Goal: Find specific page/section: Find specific page/section

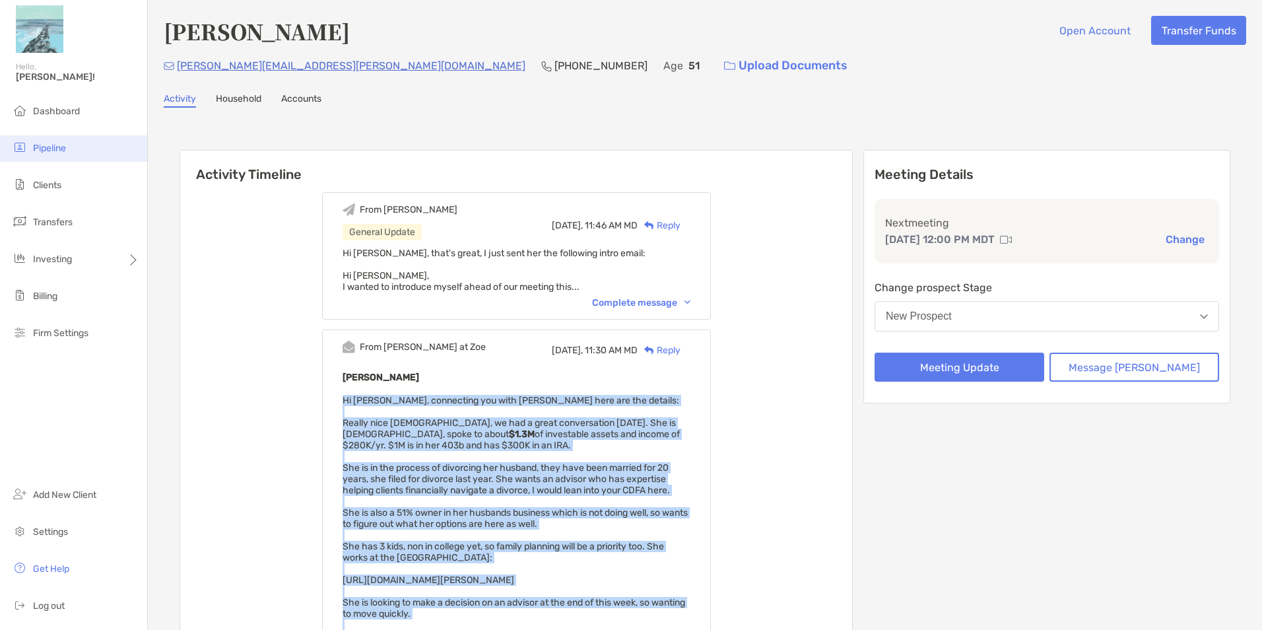
click at [66, 151] on span "Pipeline" at bounding box center [49, 148] width 33 height 11
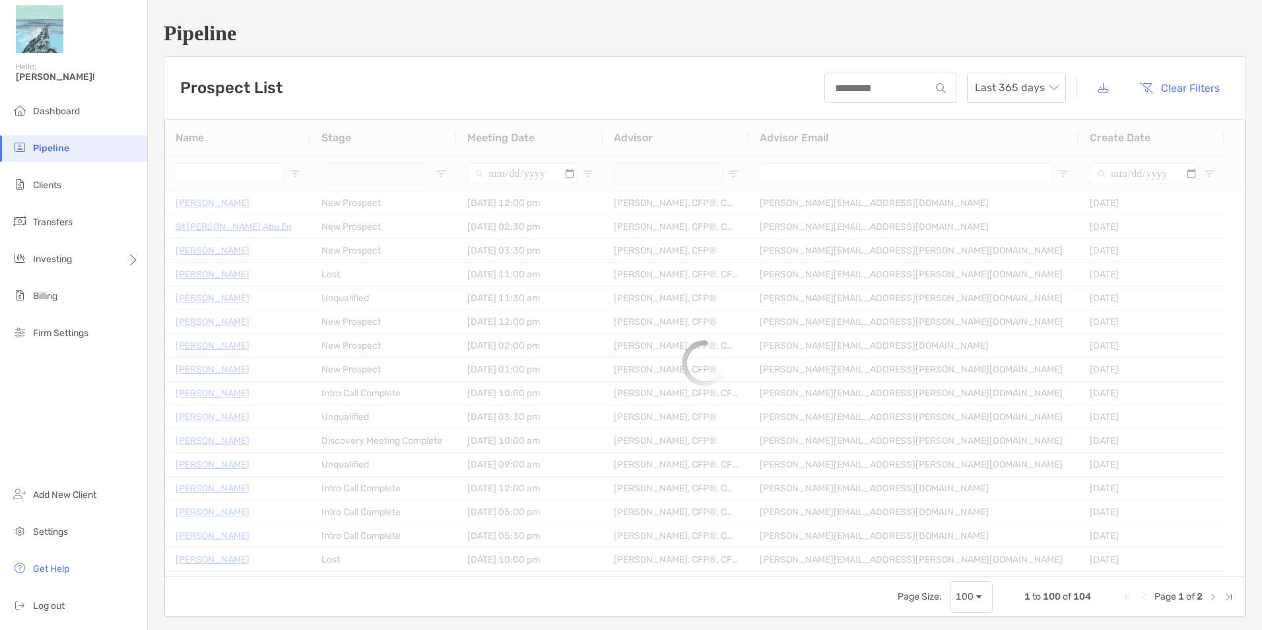
type input "**********"
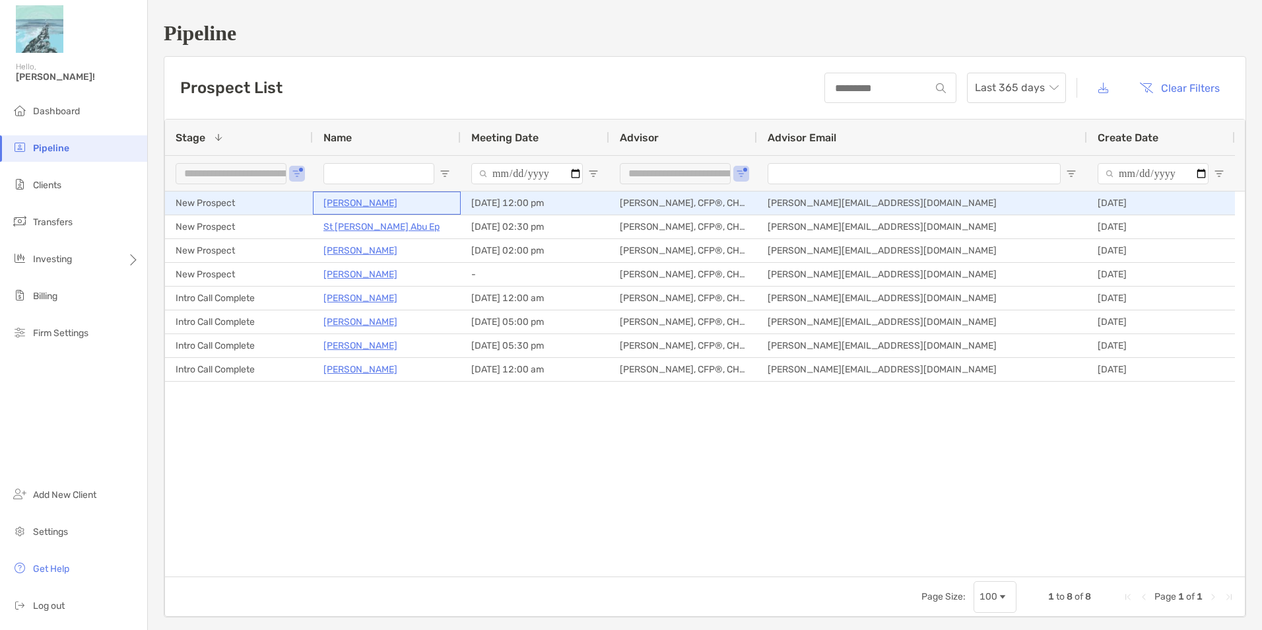
click at [343, 197] on p "[PERSON_NAME]" at bounding box center [360, 203] width 74 height 16
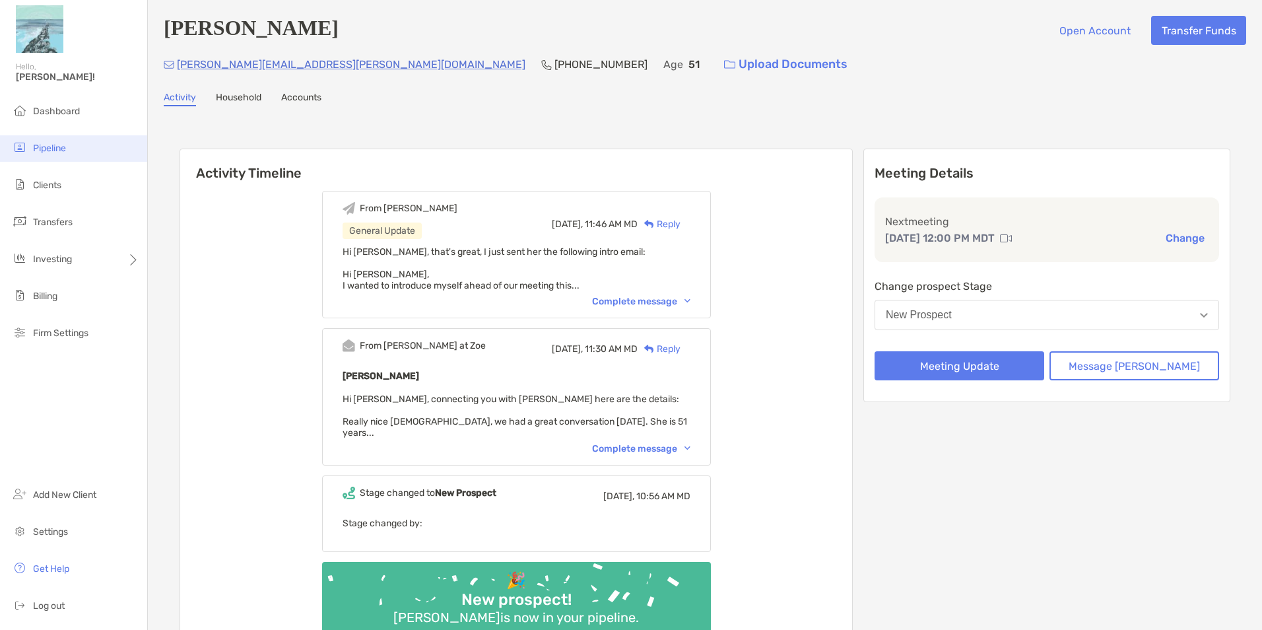
click at [66, 139] on li "Pipeline" at bounding box center [73, 148] width 147 height 26
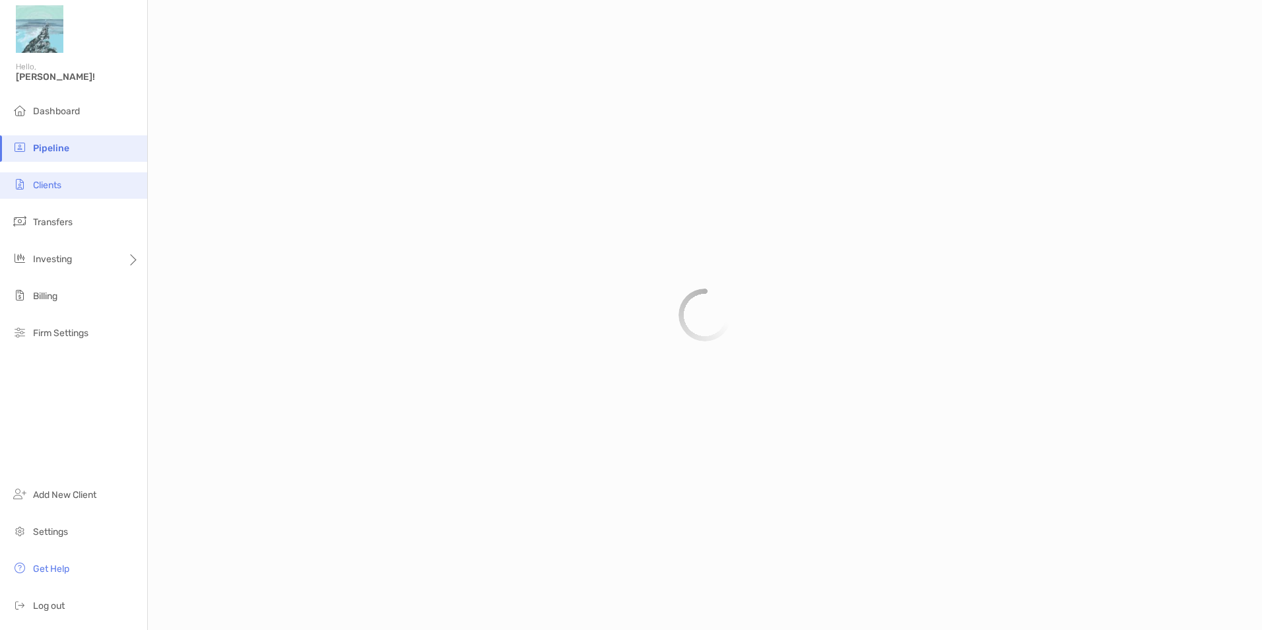
click at [59, 189] on span "Clients" at bounding box center [47, 185] width 28 height 11
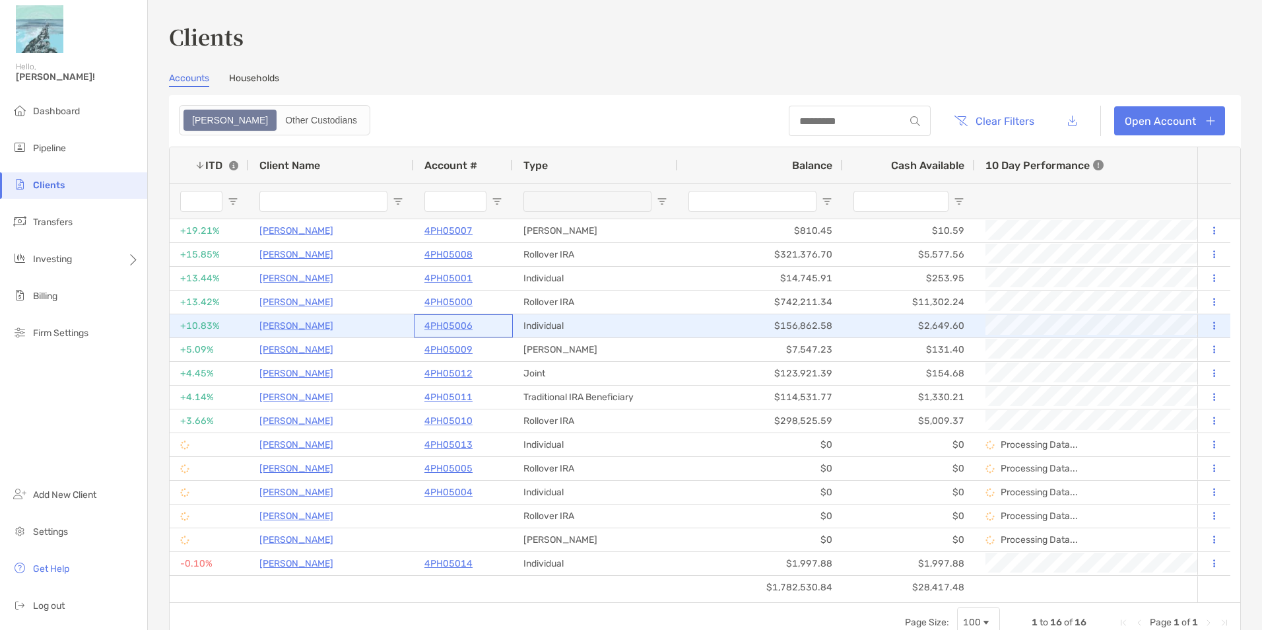
click at [438, 326] on p "4PH05006" at bounding box center [448, 325] width 48 height 16
